Goal: Information Seeking & Learning: Learn about a topic

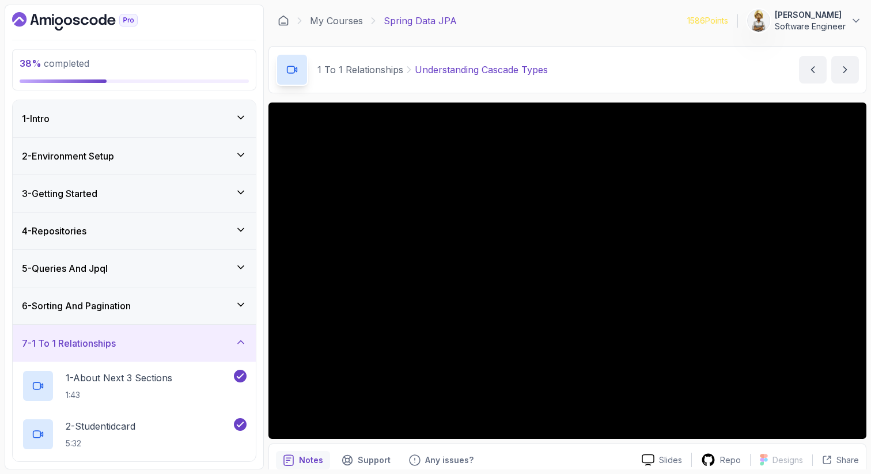
scroll to position [622, 0]
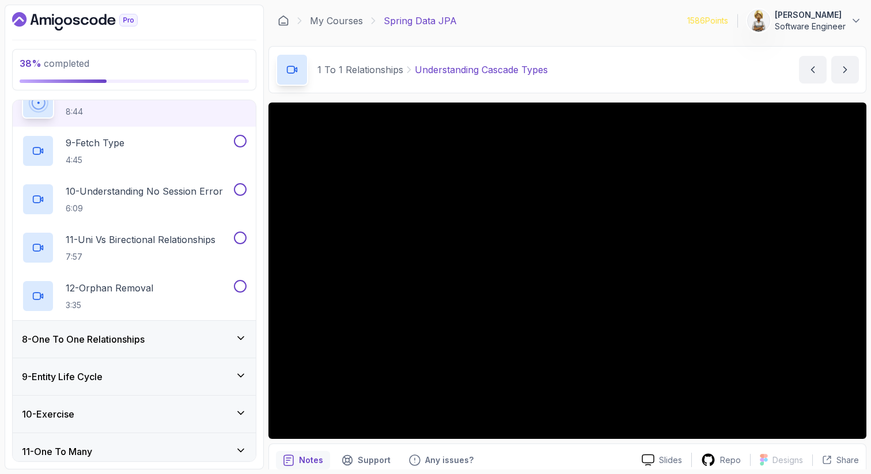
drag, startPoint x: 174, startPoint y: 184, endPoint x: 176, endPoint y: 84, distance: 99.6
click at [176, 86] on div "38 % completed 1 - Intro 2 - Environment Setup 3 - Getting Started 4 - Reposito…" at bounding box center [134, 237] width 259 height 465
drag, startPoint x: 127, startPoint y: 163, endPoint x: 130, endPoint y: 94, distance: 68.6
click at [130, 94] on div "38 % completed 1 - Intro 2 - Environment Setup 3 - Getting Started 4 - Reposito…" at bounding box center [134, 237] width 259 height 465
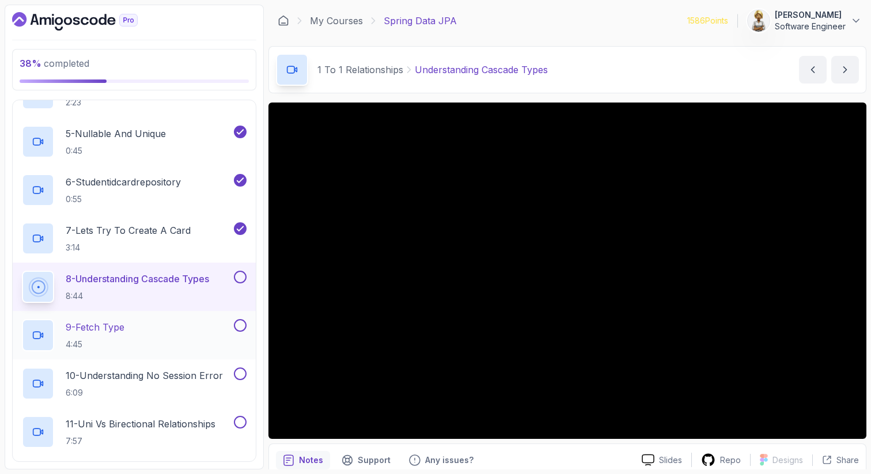
scroll to position [415, 0]
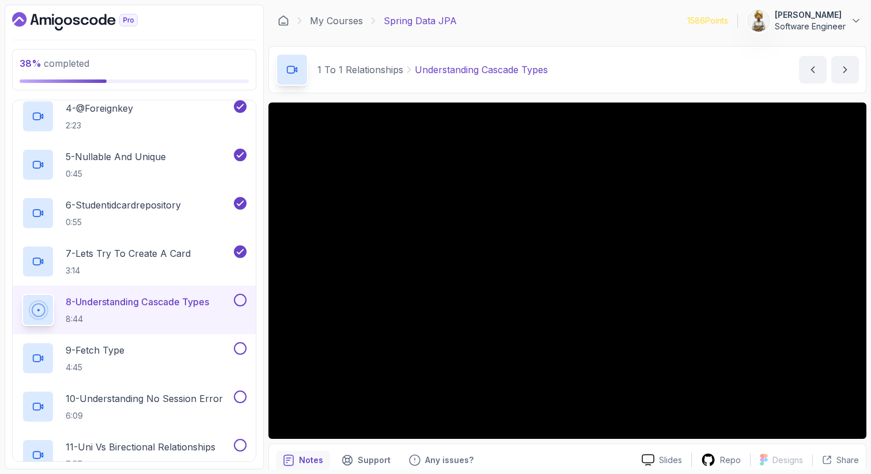
click at [304, 457] on p "Notes" at bounding box center [311, 460] width 24 height 12
click at [287, 462] on icon "notes button" at bounding box center [288, 460] width 9 height 10
click at [377, 453] on div "Support" at bounding box center [366, 460] width 63 height 18
click at [447, 459] on p "Any issues?" at bounding box center [449, 460] width 48 height 12
click at [673, 455] on p "Slides" at bounding box center [670, 460] width 23 height 12
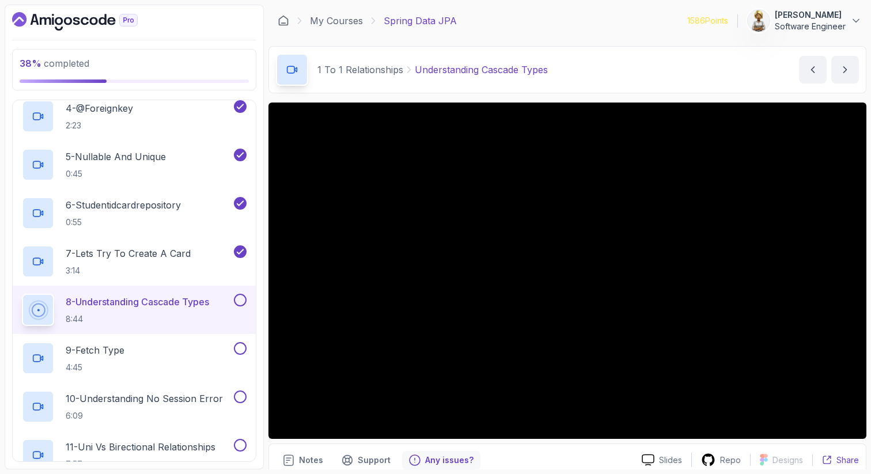
click at [826, 455] on icon at bounding box center [827, 460] width 10 height 10
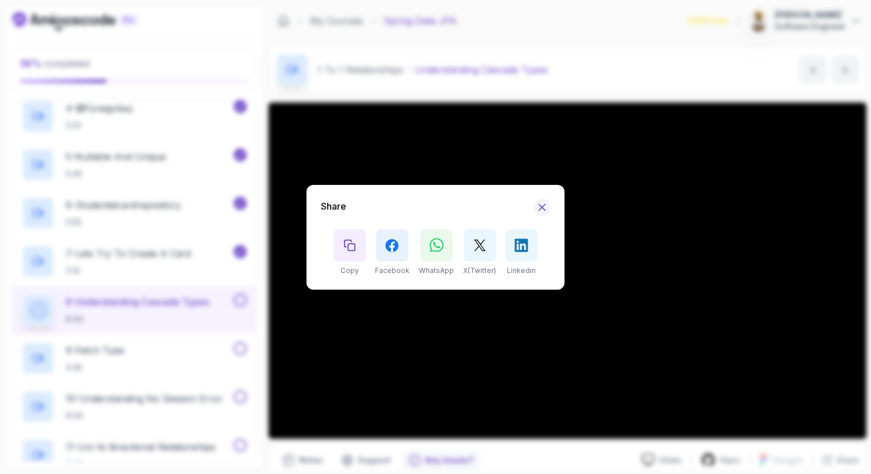
click at [545, 207] on icon "Hide Share modal" at bounding box center [542, 207] width 12 height 12
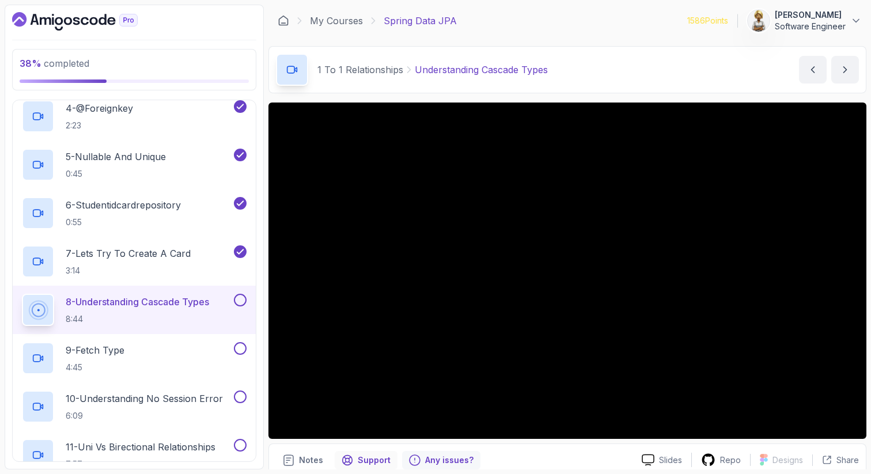
click at [372, 461] on p "Support" at bounding box center [374, 460] width 33 height 12
click at [370, 457] on p "Support" at bounding box center [374, 460] width 33 height 12
click at [313, 460] on p "Notes" at bounding box center [311, 460] width 24 height 12
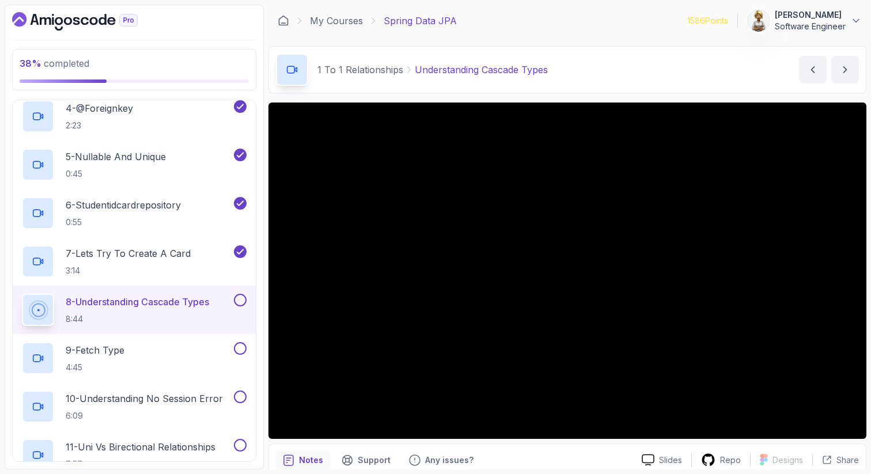
click at [312, 460] on p "Notes" at bounding box center [311, 460] width 24 height 12
